Goal: Transaction & Acquisition: Purchase product/service

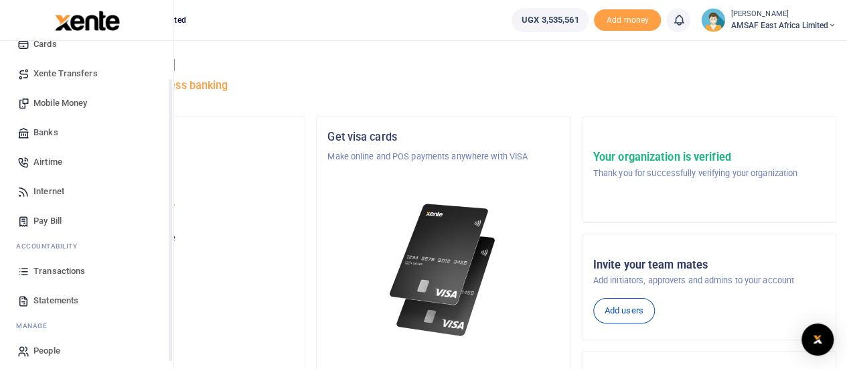
scroll to position [108, 0]
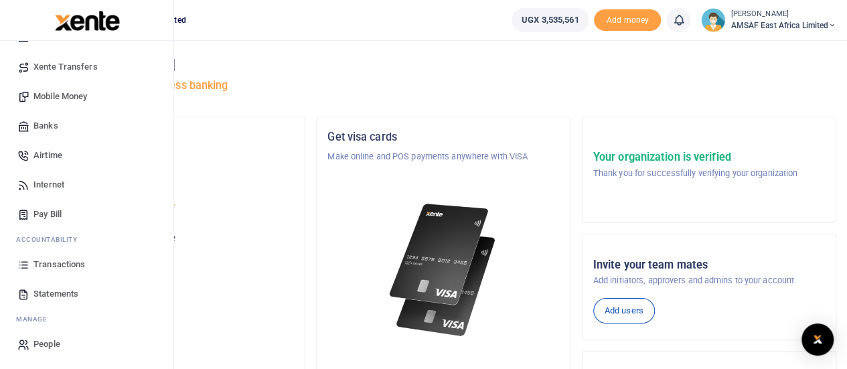
click at [41, 266] on span "Transactions" at bounding box center [59, 264] width 52 height 13
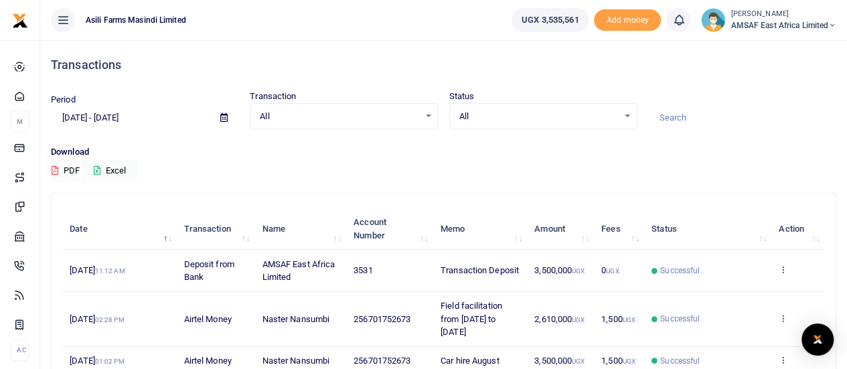
click at [708, 118] on input at bounding box center [742, 117] width 188 height 23
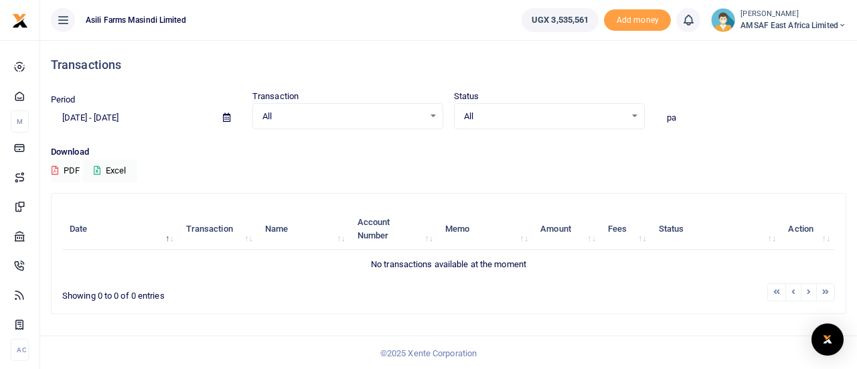
type input "p"
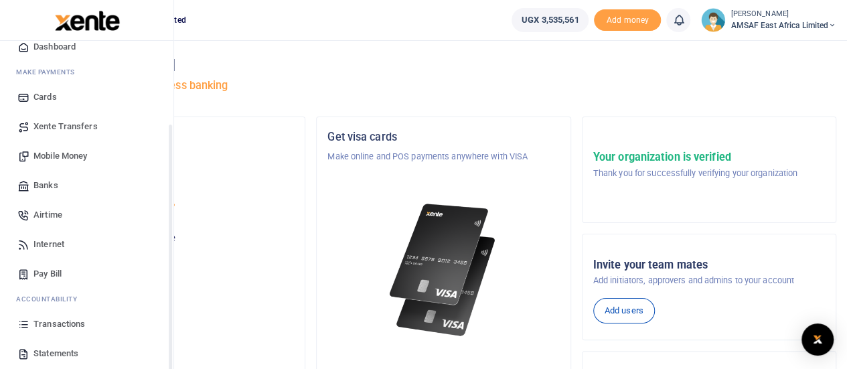
scroll to position [108, 0]
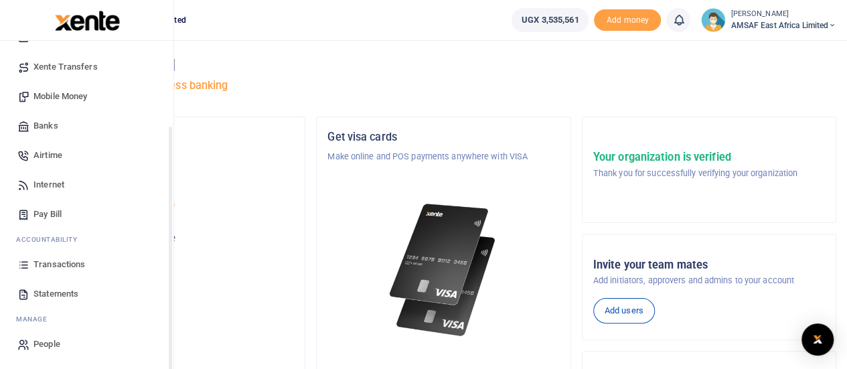
click at [52, 264] on span "Transactions" at bounding box center [59, 264] width 52 height 13
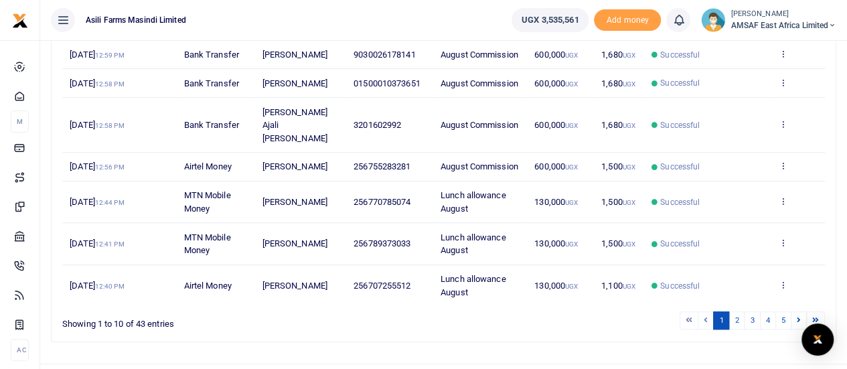
scroll to position [386, 0]
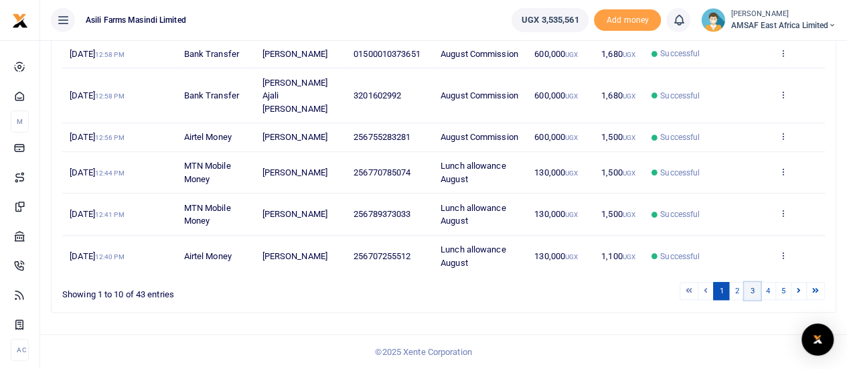
click at [752, 292] on link "3" at bounding box center [752, 291] width 16 height 18
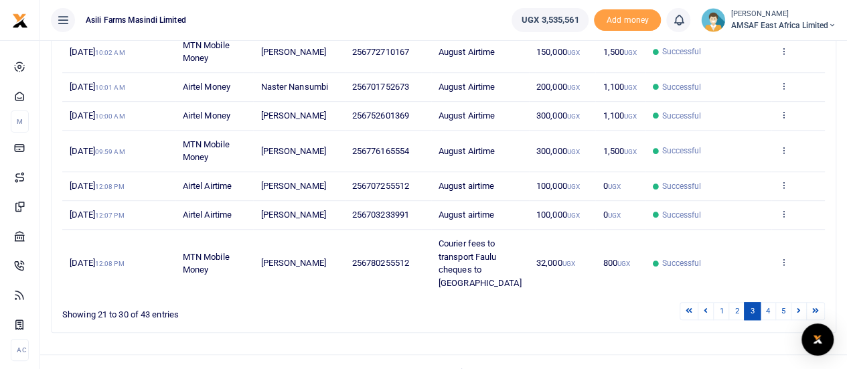
scroll to position [360, 0]
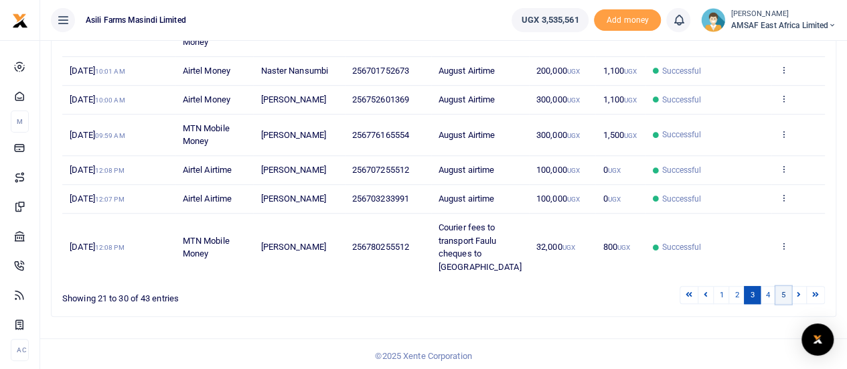
click at [786, 294] on link "5" at bounding box center [783, 295] width 16 height 18
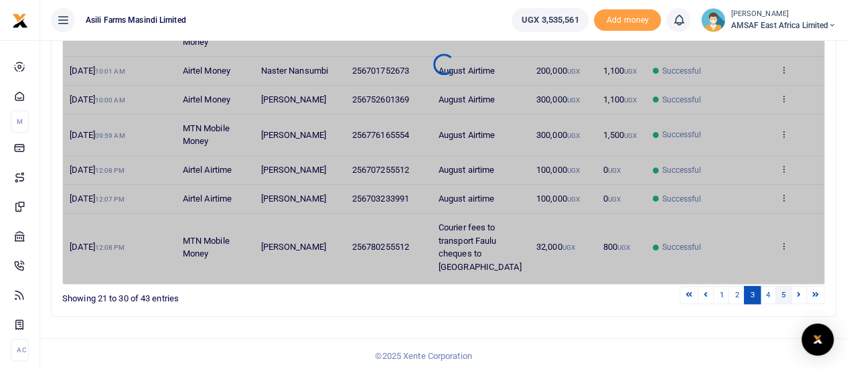
scroll to position [108, 0]
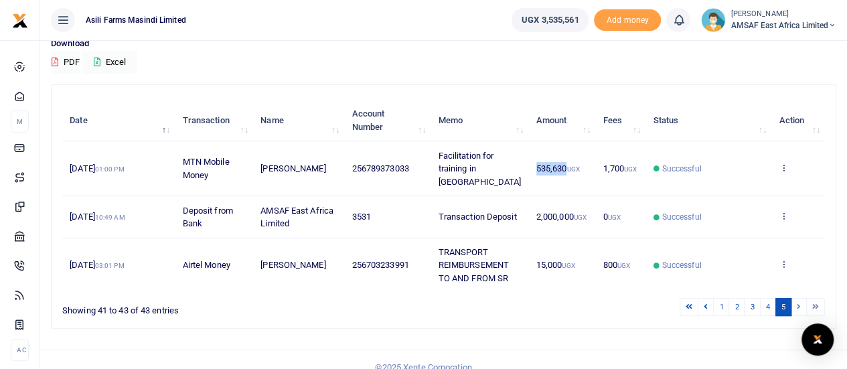
drag, startPoint x: 536, startPoint y: 161, endPoint x: 549, endPoint y: 163, distance: 13.5
click at [559, 165] on span "535,630 UGX" at bounding box center [558, 168] width 44 height 10
click at [542, 164] on span "535,630 UGX" at bounding box center [558, 168] width 44 height 10
drag, startPoint x: 535, startPoint y: 163, endPoint x: 565, endPoint y: 163, distance: 29.4
click at [565, 163] on span "535,630 UGX" at bounding box center [558, 168] width 44 height 10
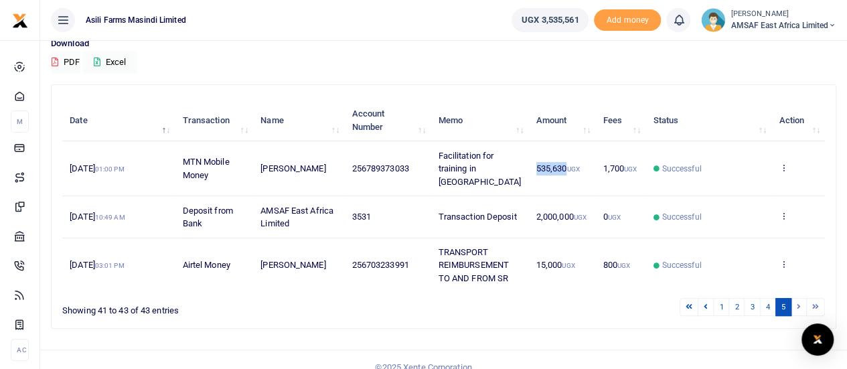
copy span "535,630"
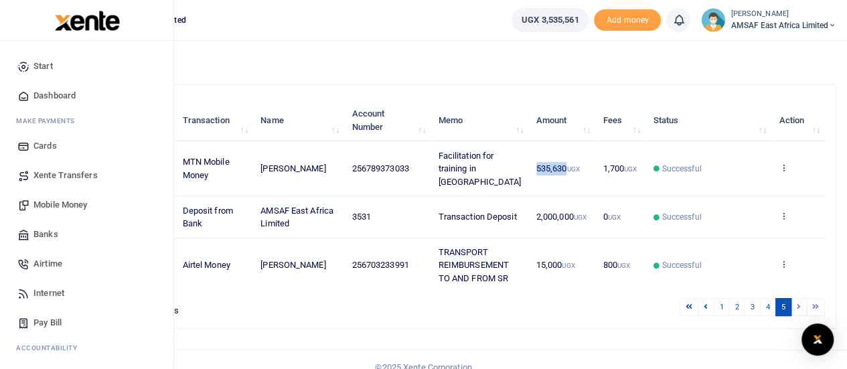
click at [61, 204] on span "Mobile Money" at bounding box center [60, 204] width 54 height 13
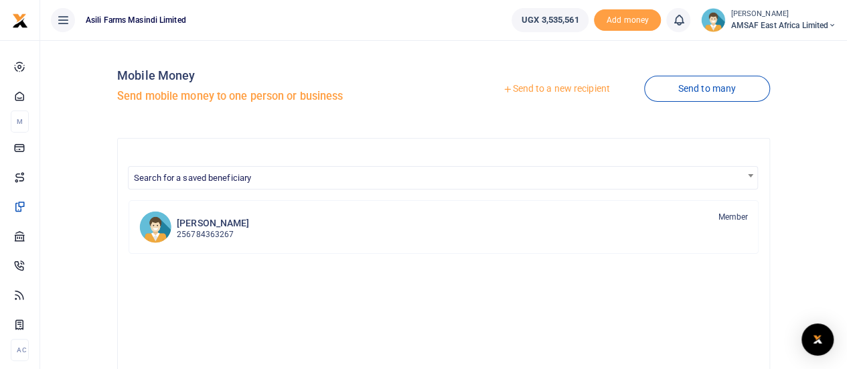
click at [529, 89] on link "Send to a new recipient" at bounding box center [555, 89] width 175 height 24
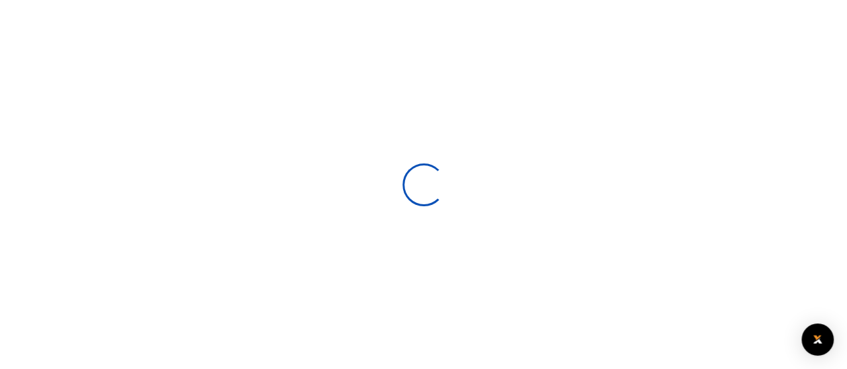
select select
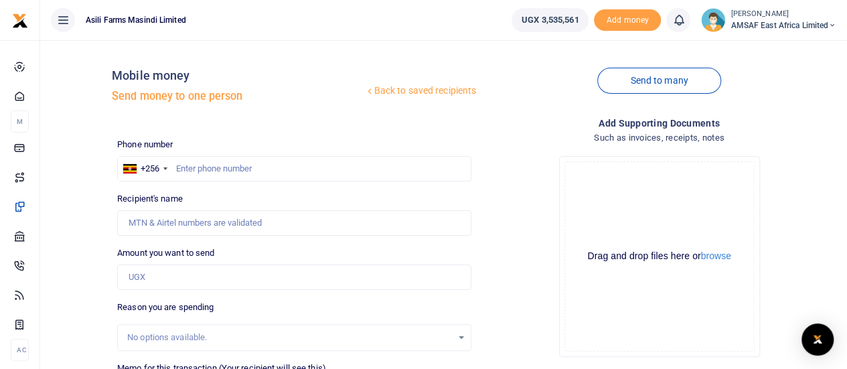
click at [220, 165] on div at bounding box center [423, 184] width 847 height 369
click at [220, 169] on input "text" at bounding box center [294, 168] width 354 height 25
type input "789373033"
type input "[PERSON_NAME]"
type input "789373033"
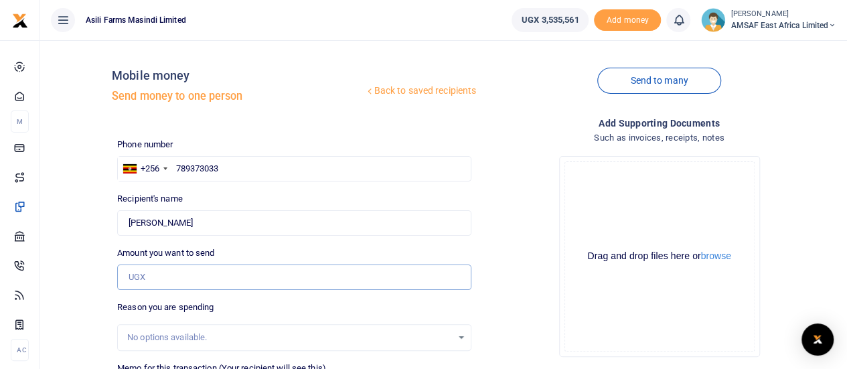
click at [163, 277] on input "Amount you want to send" at bounding box center [294, 276] width 354 height 25
paste input "535,630"
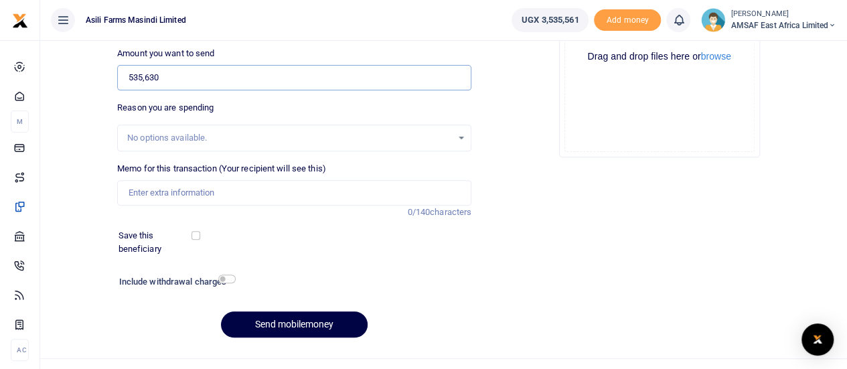
scroll to position [201, 0]
type input "535,630"
click at [209, 192] on input "Memo for this transaction (Your recipient will see this)" at bounding box center [294, 191] width 354 height 25
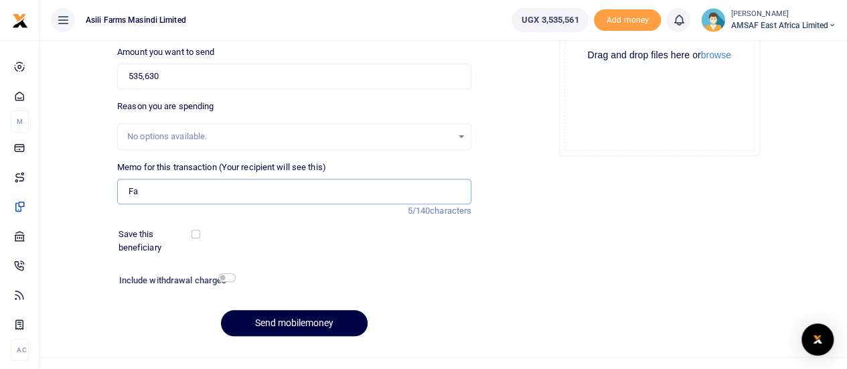
type input "F"
type input "Field facilitation to Kigumba to train FTAs"
click at [275, 319] on button "Send mobilemoney" at bounding box center [294, 323] width 147 height 26
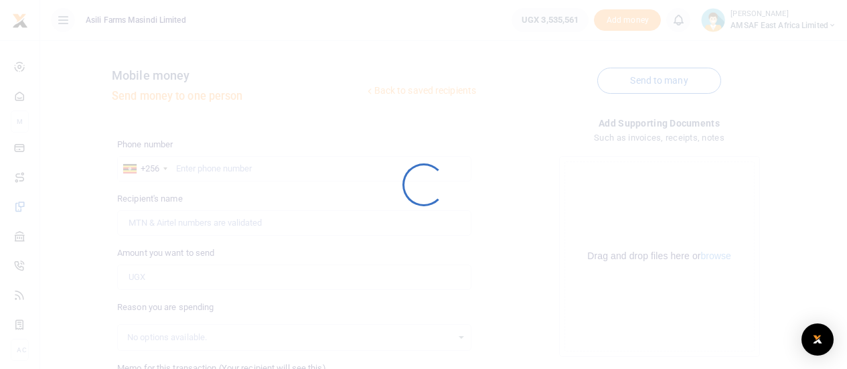
scroll to position [199, 0]
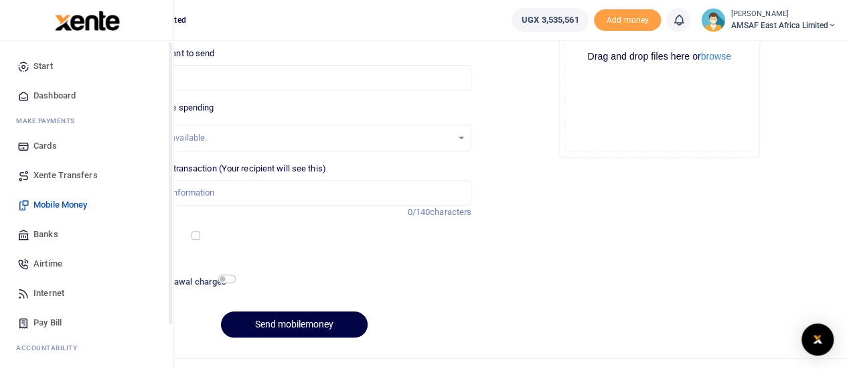
click at [40, 68] on span "Start" at bounding box center [42, 66] width 19 height 13
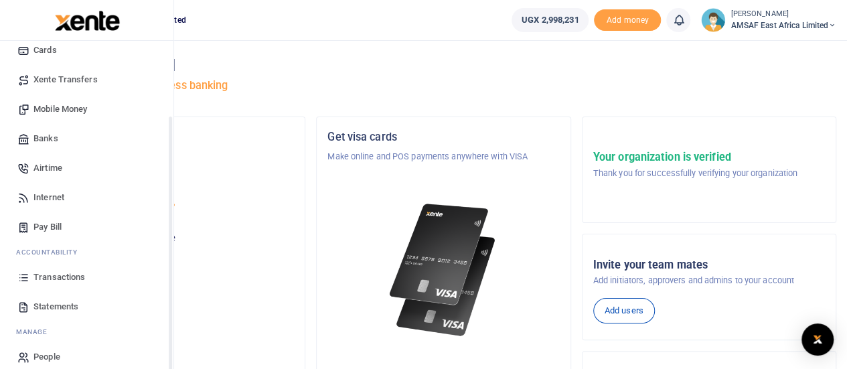
scroll to position [108, 0]
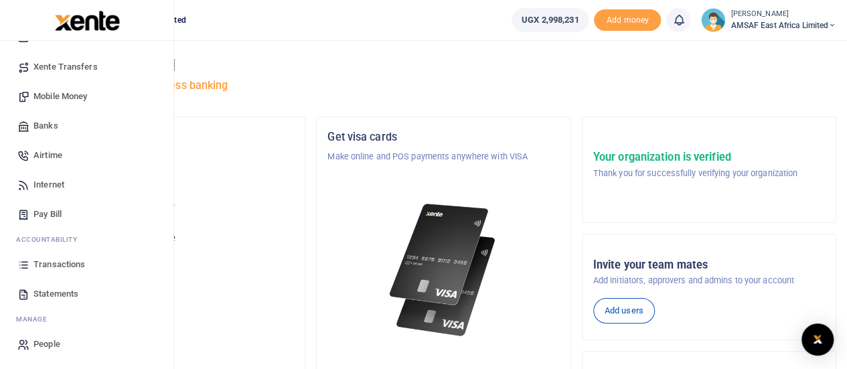
click at [86, 266] on link "Transactions" at bounding box center [87, 264] width 152 height 29
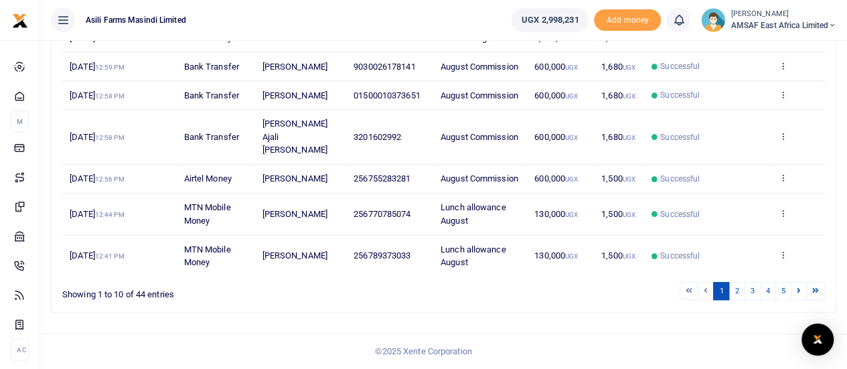
scroll to position [399, 0]
click at [786, 291] on link "5" at bounding box center [783, 291] width 16 height 18
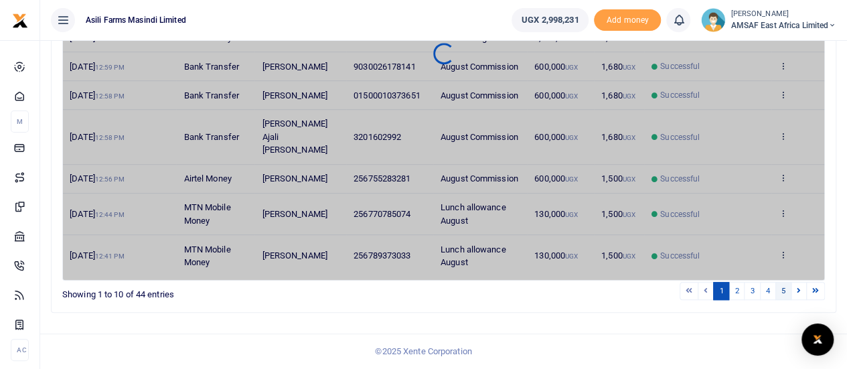
scroll to position [163, 0]
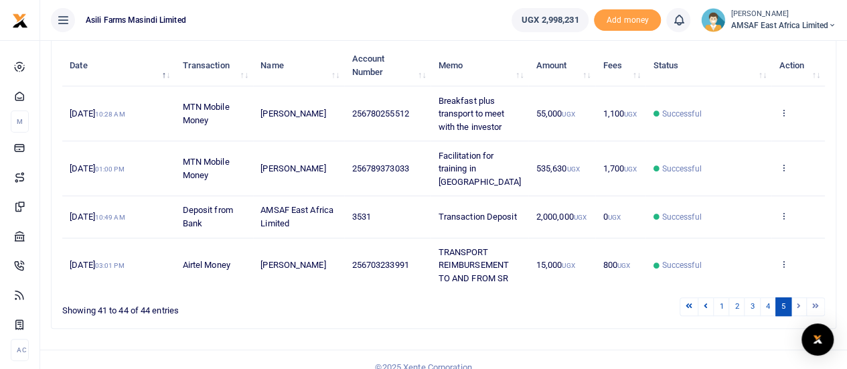
click at [798, 297] on li at bounding box center [798, 306] width 15 height 18
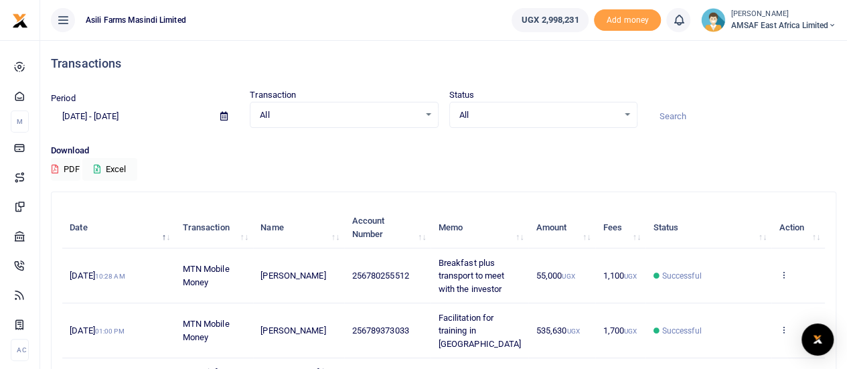
scroll to position [0, 0]
click at [224, 117] on icon at bounding box center [223, 117] width 7 height 9
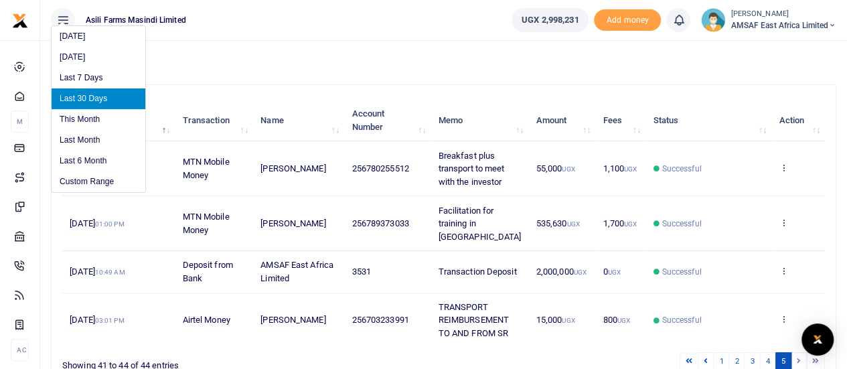
scroll to position [163, 0]
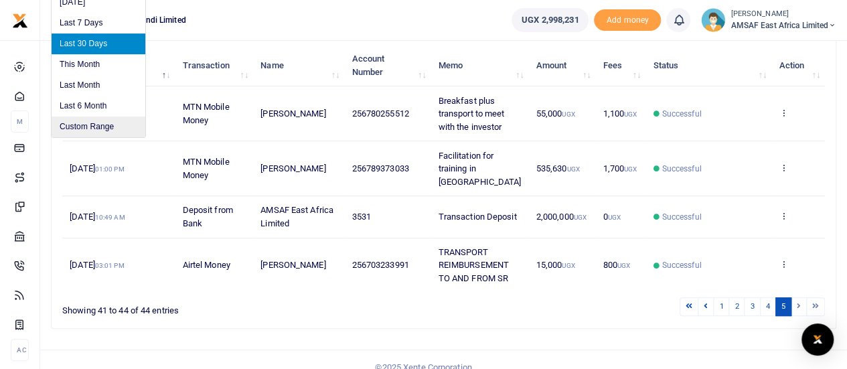
click at [107, 122] on li "Custom Range" at bounding box center [99, 126] width 94 height 21
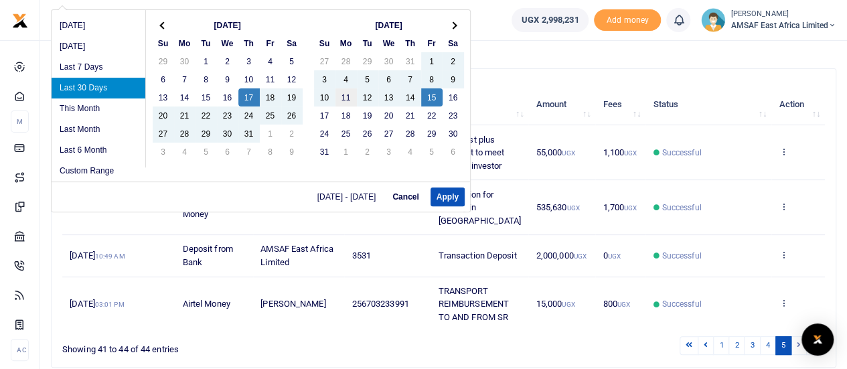
scroll to position [29, 0]
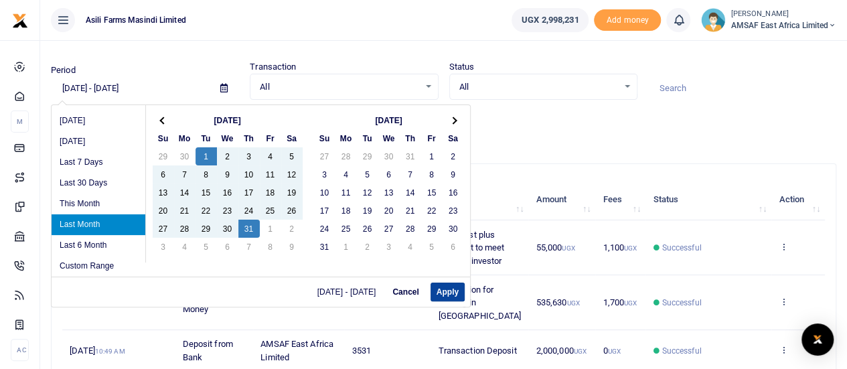
click at [448, 289] on button "Apply" at bounding box center [447, 291] width 34 height 19
type input "07/01/2025 - 07/31/2025"
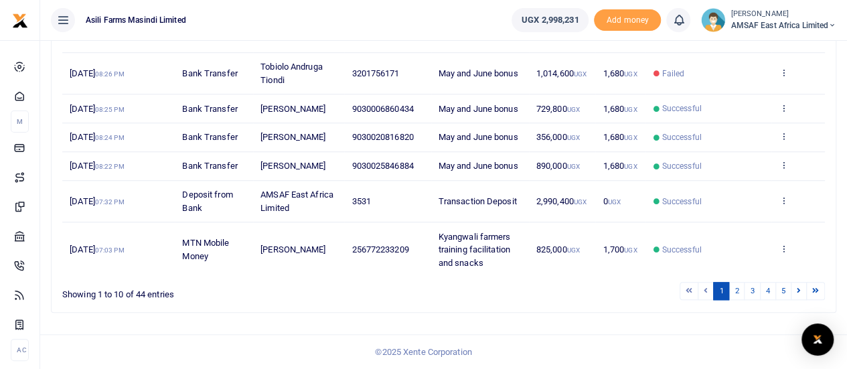
scroll to position [543, 0]
click at [784, 292] on link "5" at bounding box center [783, 291] width 16 height 18
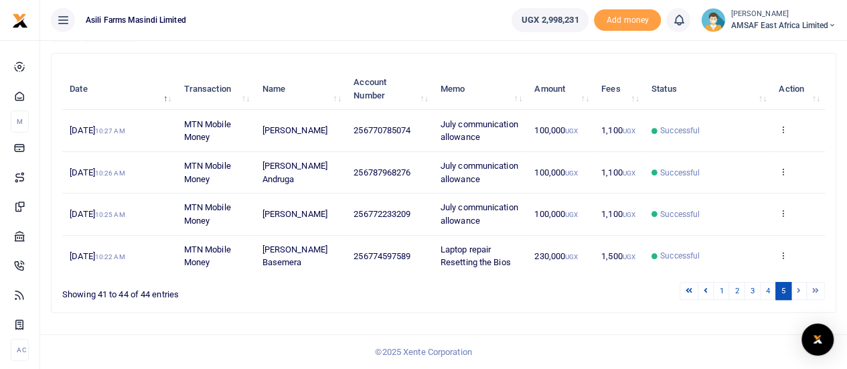
scroll to position [176, 0]
click at [768, 292] on link "4" at bounding box center [768, 291] width 16 height 18
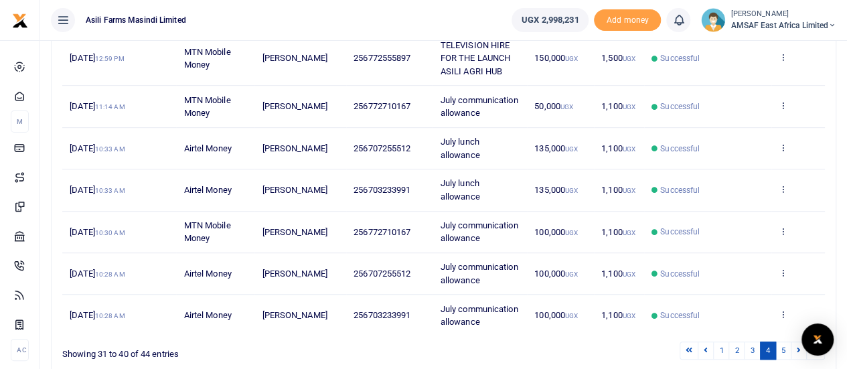
scroll to position [478, 0]
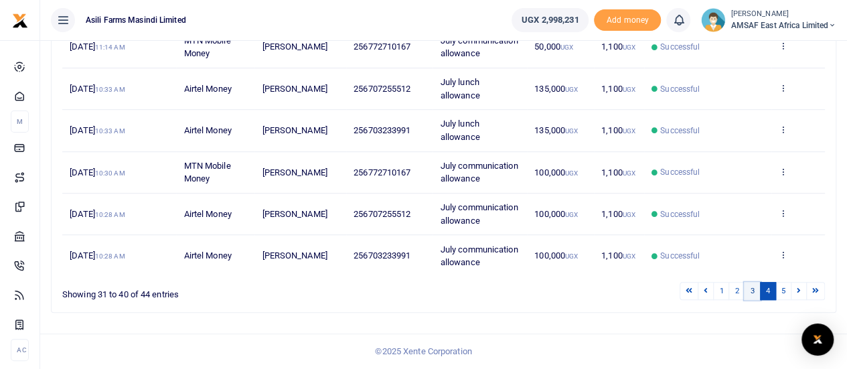
click at [752, 293] on link "3" at bounding box center [752, 291] width 16 height 18
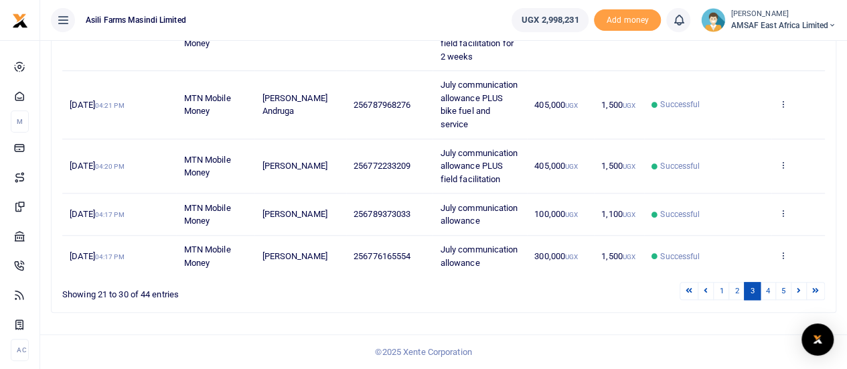
scroll to position [530, 0]
click at [739, 291] on link "2" at bounding box center [736, 291] width 16 height 18
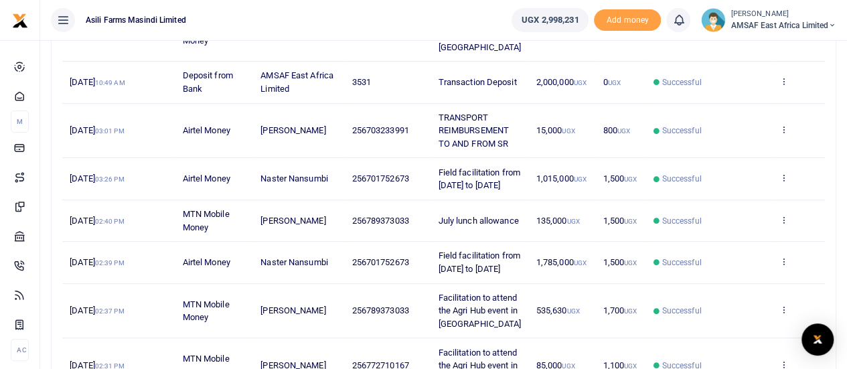
scroll to position [268, 0]
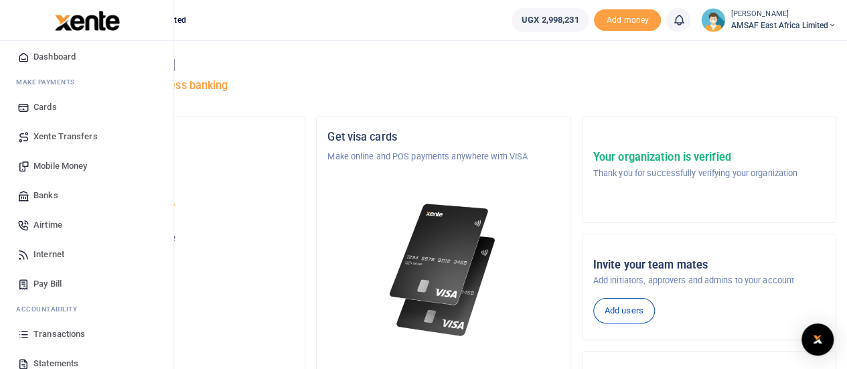
scroll to position [67, 0]
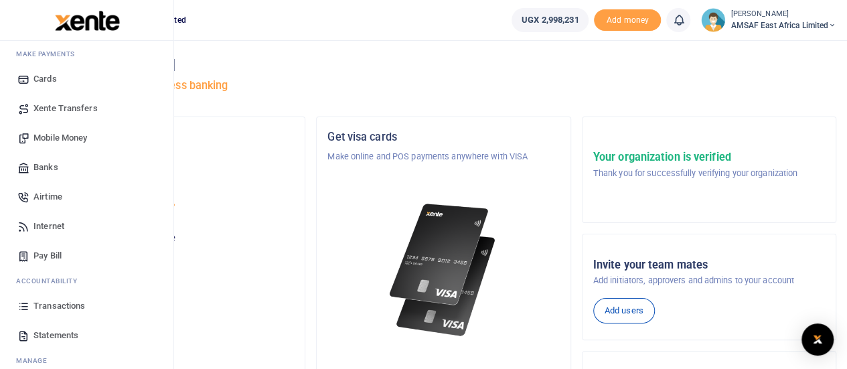
click at [74, 137] on span "Mobile Money" at bounding box center [60, 137] width 54 height 13
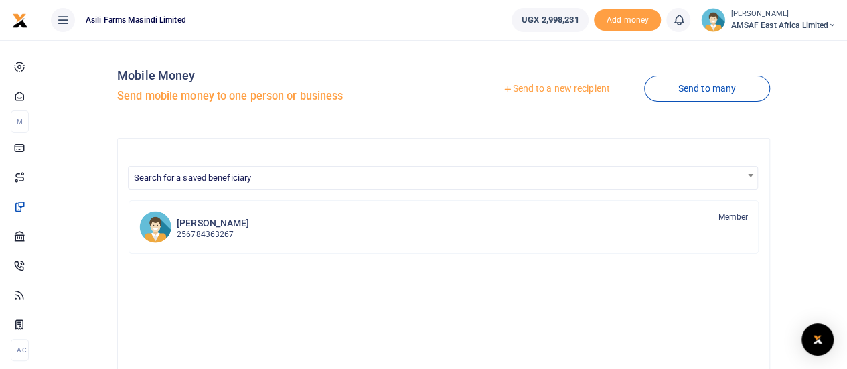
click at [527, 89] on link "Send to a new recipient" at bounding box center [555, 89] width 175 height 24
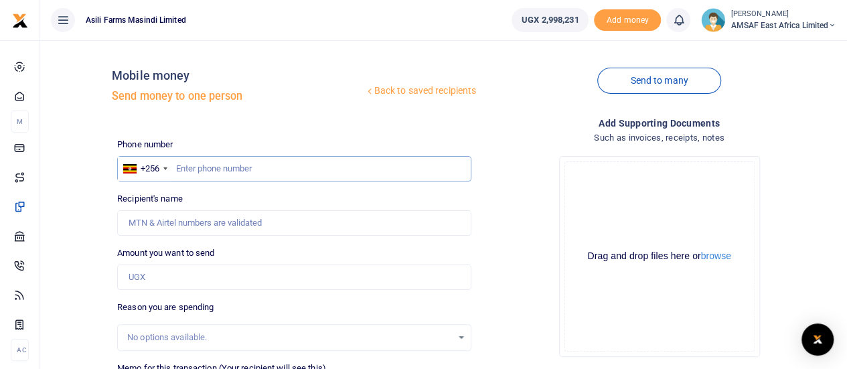
click at [234, 164] on input "text" at bounding box center [294, 168] width 354 height 25
type input "781516153"
type input "[PERSON_NAME]"
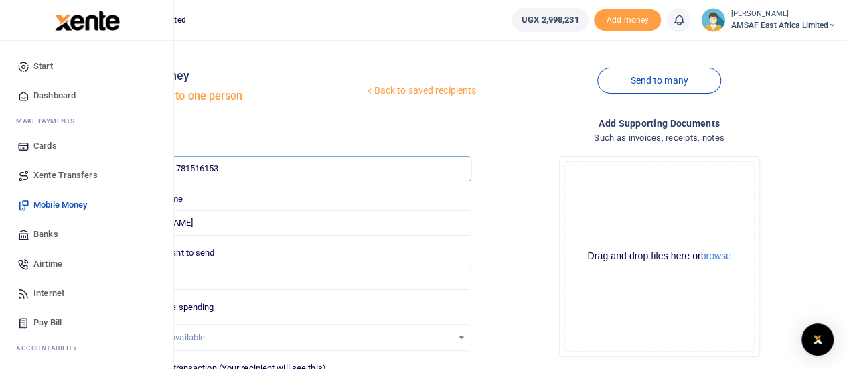
type input "781516153"
click at [67, 29] on img at bounding box center [87, 21] width 65 height 20
